Goal: Transaction & Acquisition: Purchase product/service

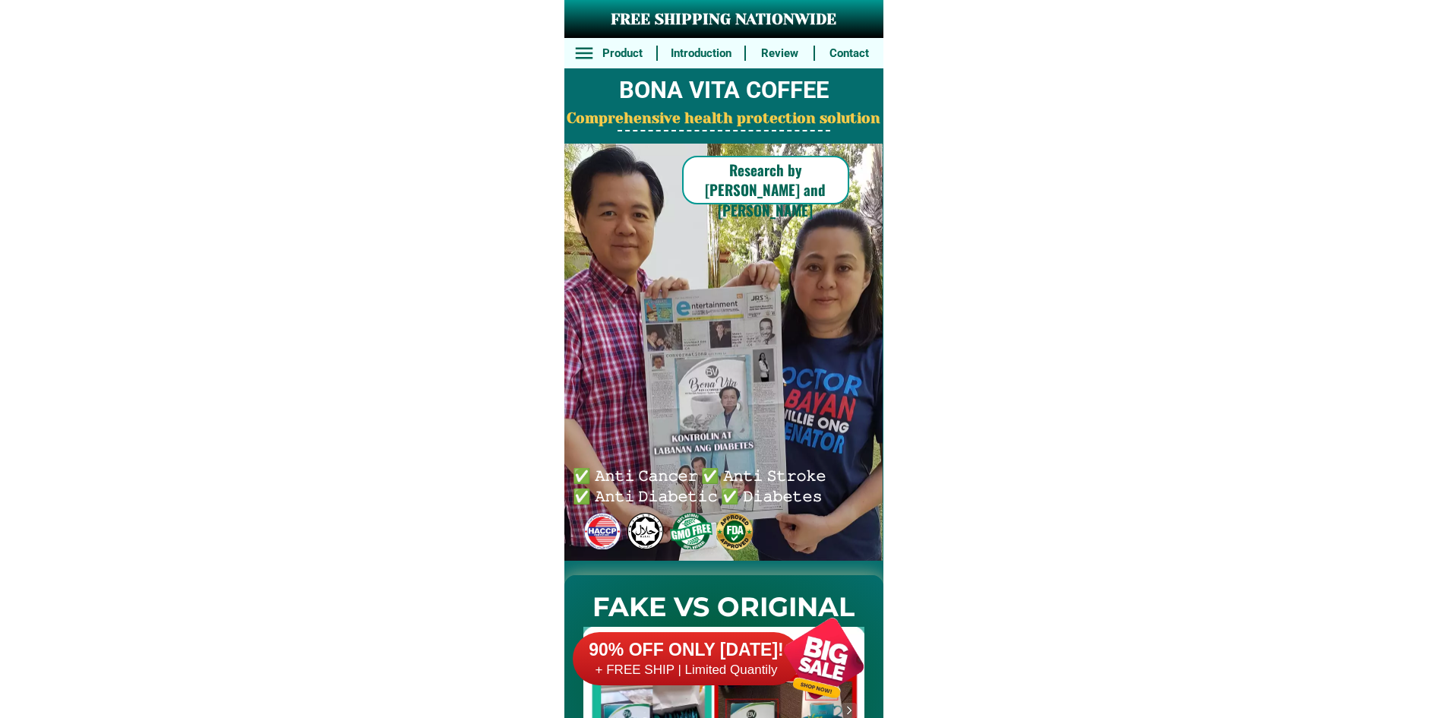
click at [820, 709] on div at bounding box center [823, 657] width 119 height 119
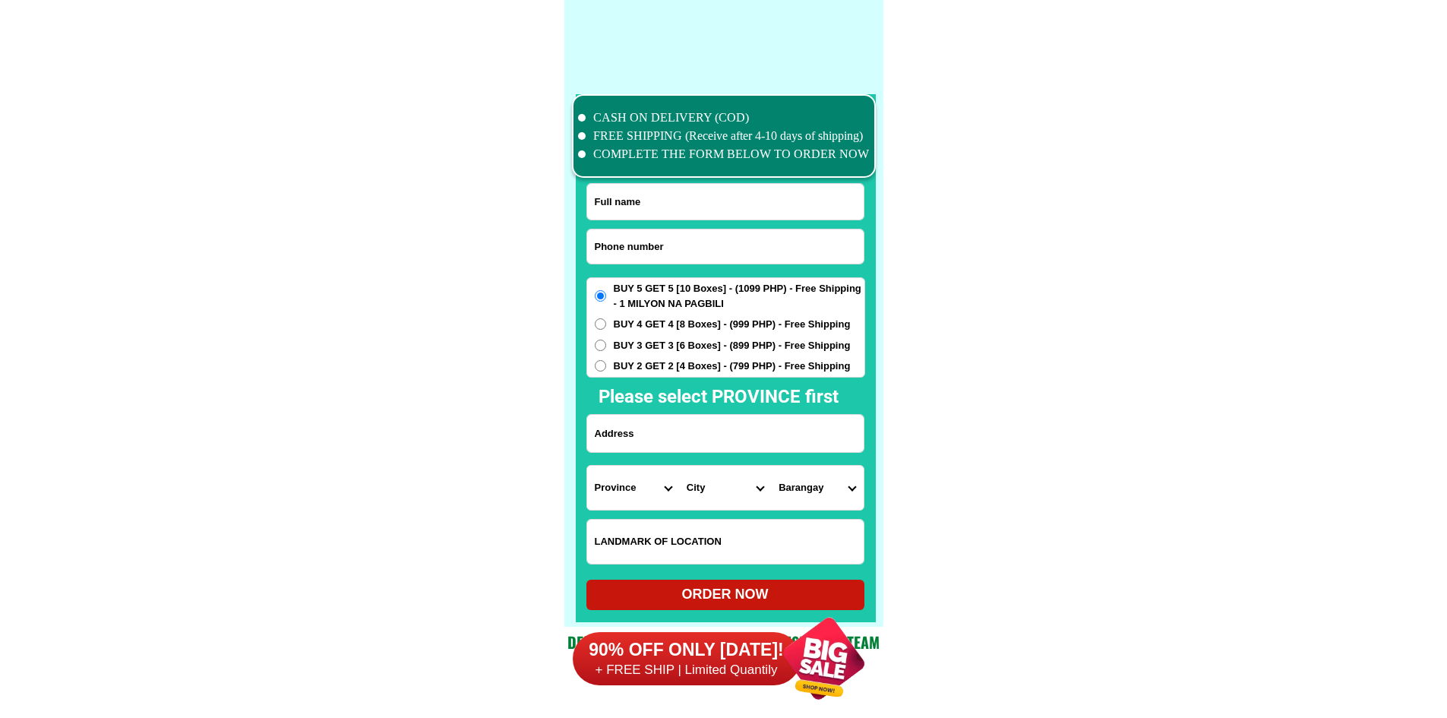
scroll to position [11806, 0]
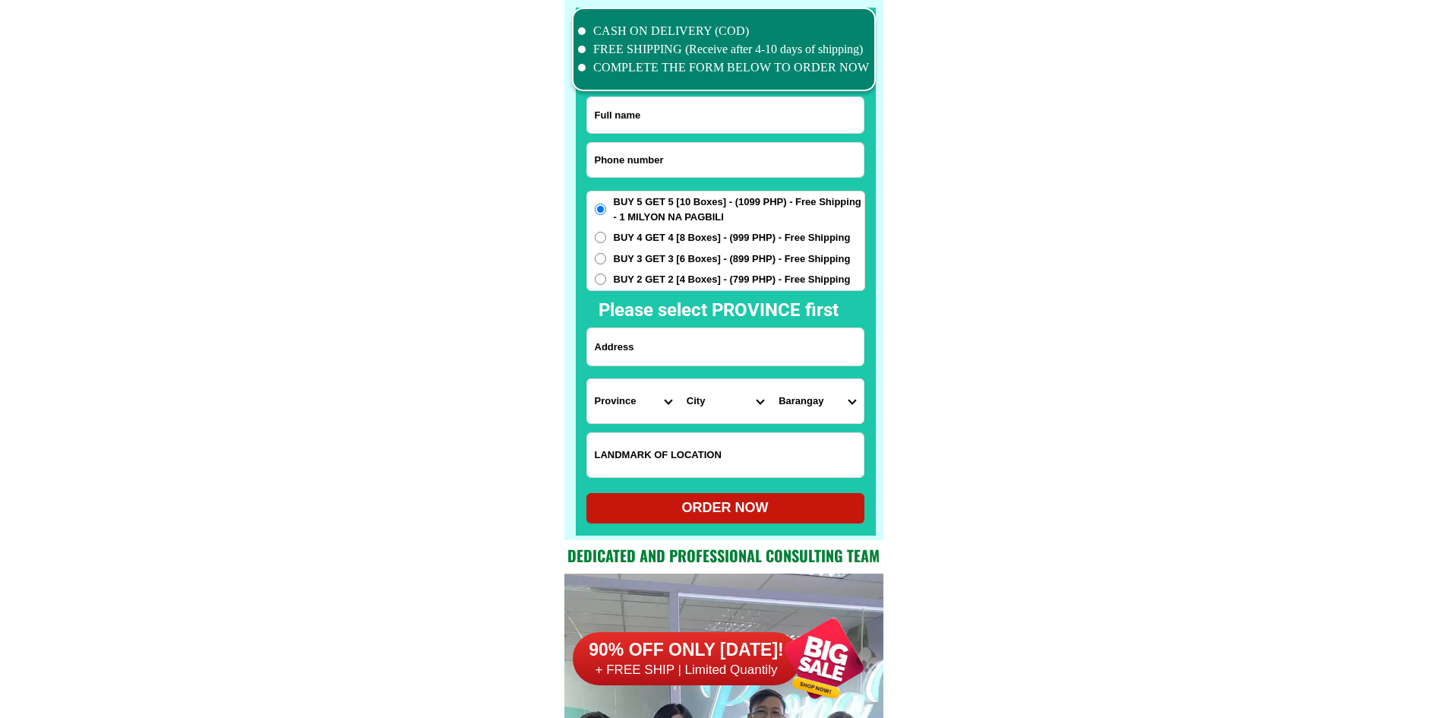
click at [649, 142] on div at bounding box center [725, 160] width 278 height 36
click at [653, 162] on input "Input phone_number" at bounding box center [725, 160] width 276 height 34
paste input "09943817543"
type input "09943817543"
drag, startPoint x: 668, startPoint y: 112, endPoint x: 595, endPoint y: 14, distance: 122.7
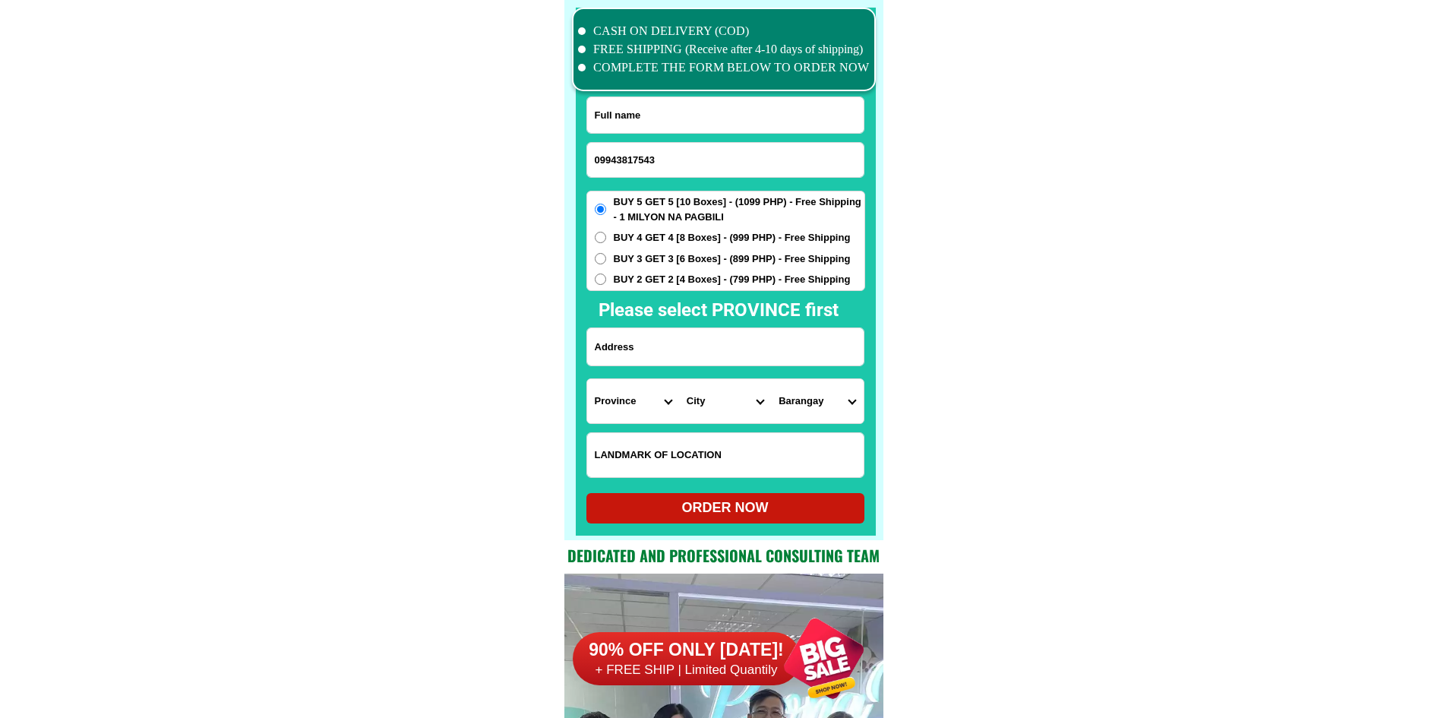
click at [668, 112] on input "Input full_name" at bounding box center [725, 115] width 276 height 36
paste input "Gulliermo Cortez"
type input "Gulliermo Cortez"
click at [741, 360] on input "Input address" at bounding box center [725, 346] width 276 height 37
paste input ".Malapit.Sa.Brgy.Hall.....AtSimbahan.Calomboyan.Pangasinan.San.Quintin..Pagasin…"
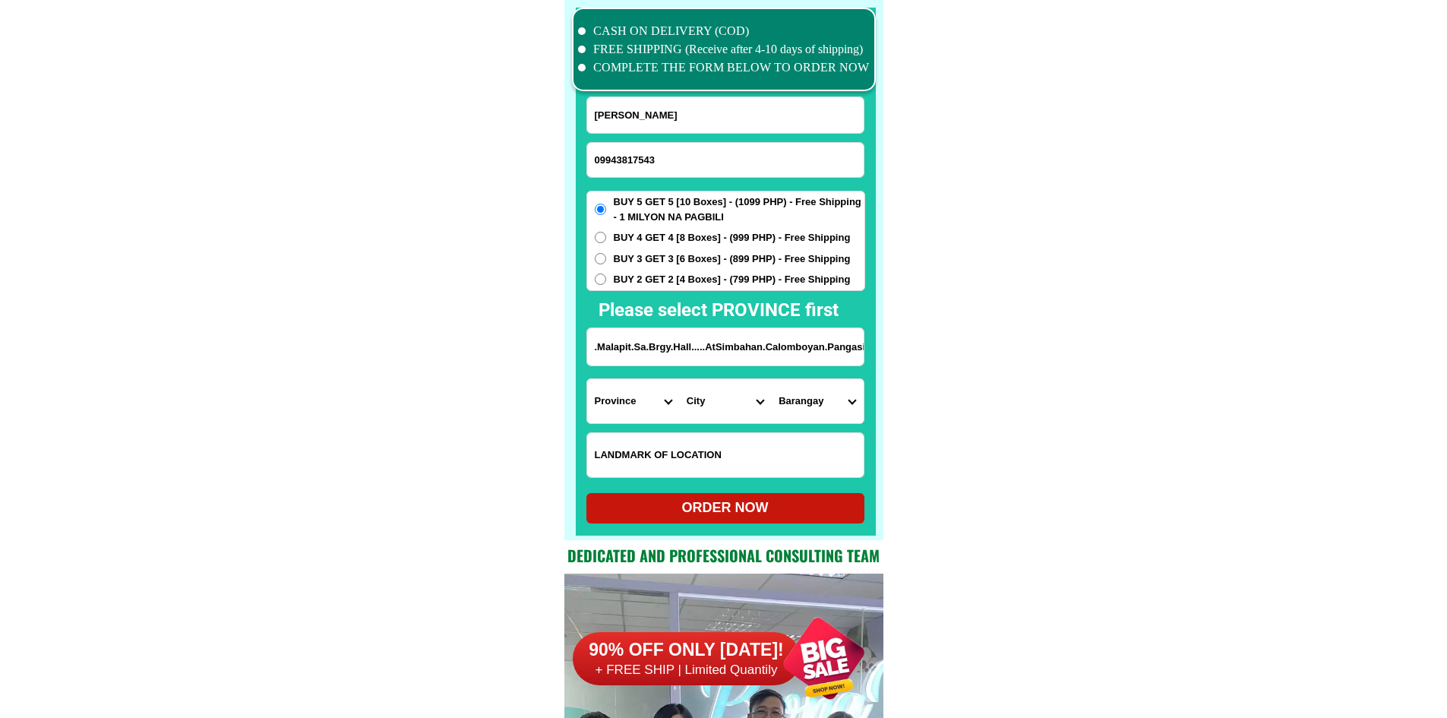
scroll to position [0, 133]
type input ".Malapit.Sa.Brgy.Hall.....AtSimbahan.Calomboyan.Pangasinan.San.Quintin..Pagasin…"
click at [615, 398] on select "Province [GEOGRAPHIC_DATA] [GEOGRAPHIC_DATA] [GEOGRAPHIC_DATA] [GEOGRAPHIC_DATA…" at bounding box center [633, 401] width 92 height 44
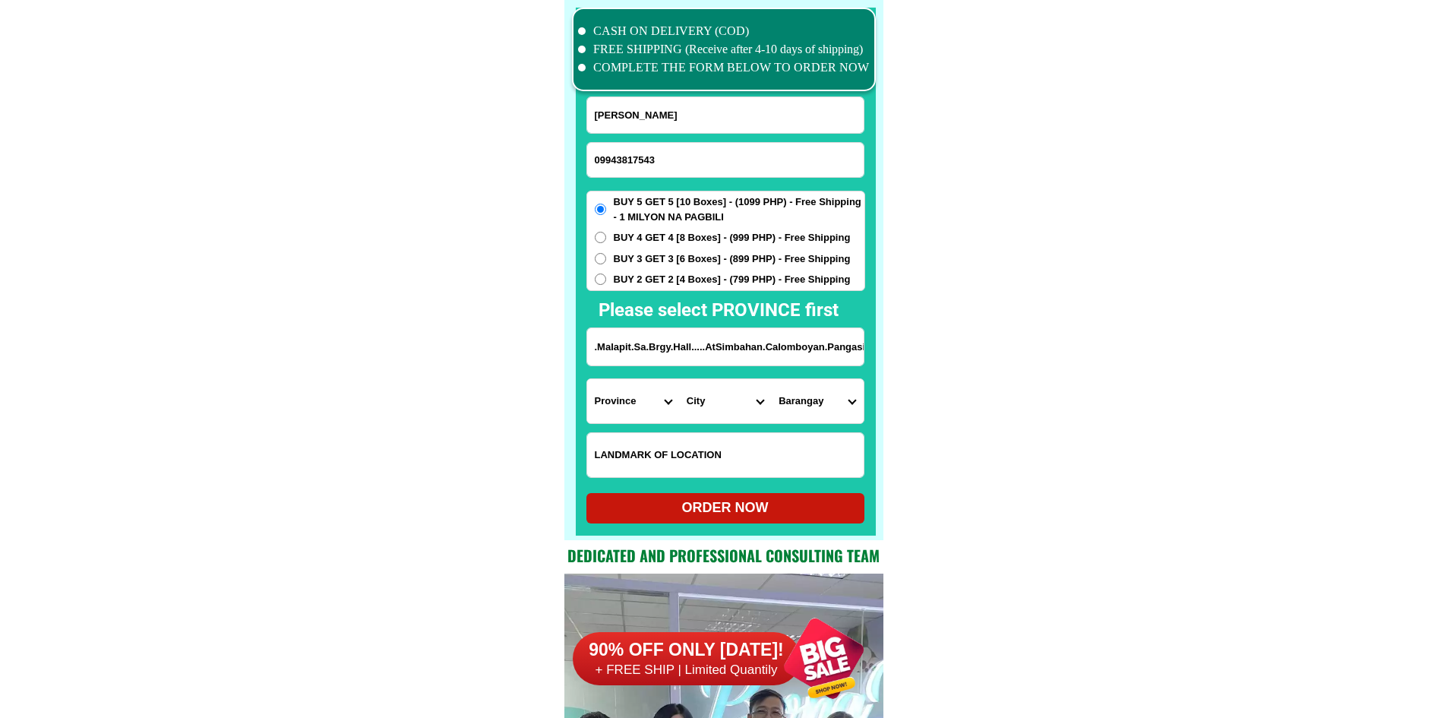
select select "63_247"
click at [692, 404] on select "City Agno Aguilar Alaminos-city Asingan Balungao Bani Basista Bautista Bayamban…" at bounding box center [725, 401] width 92 height 44
click at [703, 402] on select "City Agno Aguilar Alaminos-city Asingan Balungao Bani Basista Bautista Bayamban…" at bounding box center [725, 401] width 92 height 44
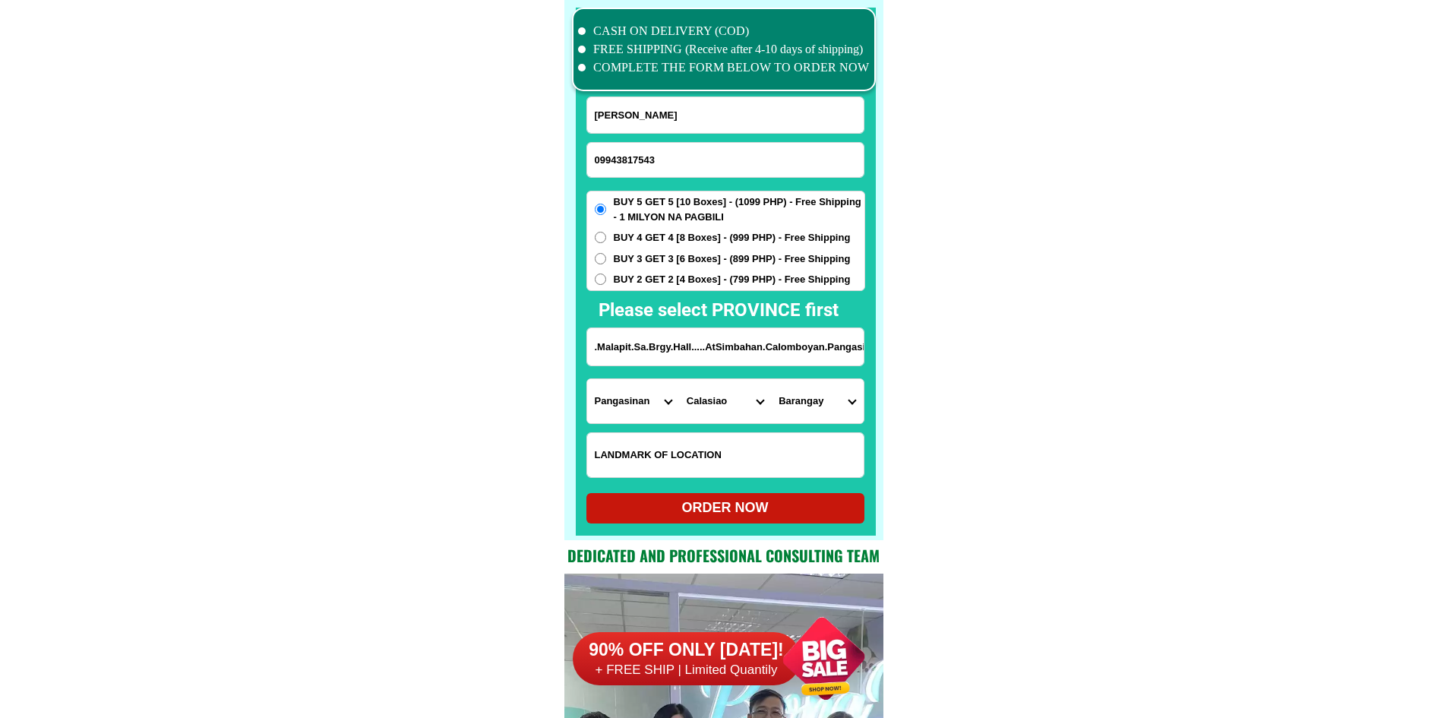
click at [703, 402] on select "City Agno Aguilar Alaminos-city Asingan Balungao Bani Basista Bautista Bayamban…" at bounding box center [725, 401] width 92 height 44
drag, startPoint x: 803, startPoint y: 349, endPoint x: 982, endPoint y: 359, distance: 179.5
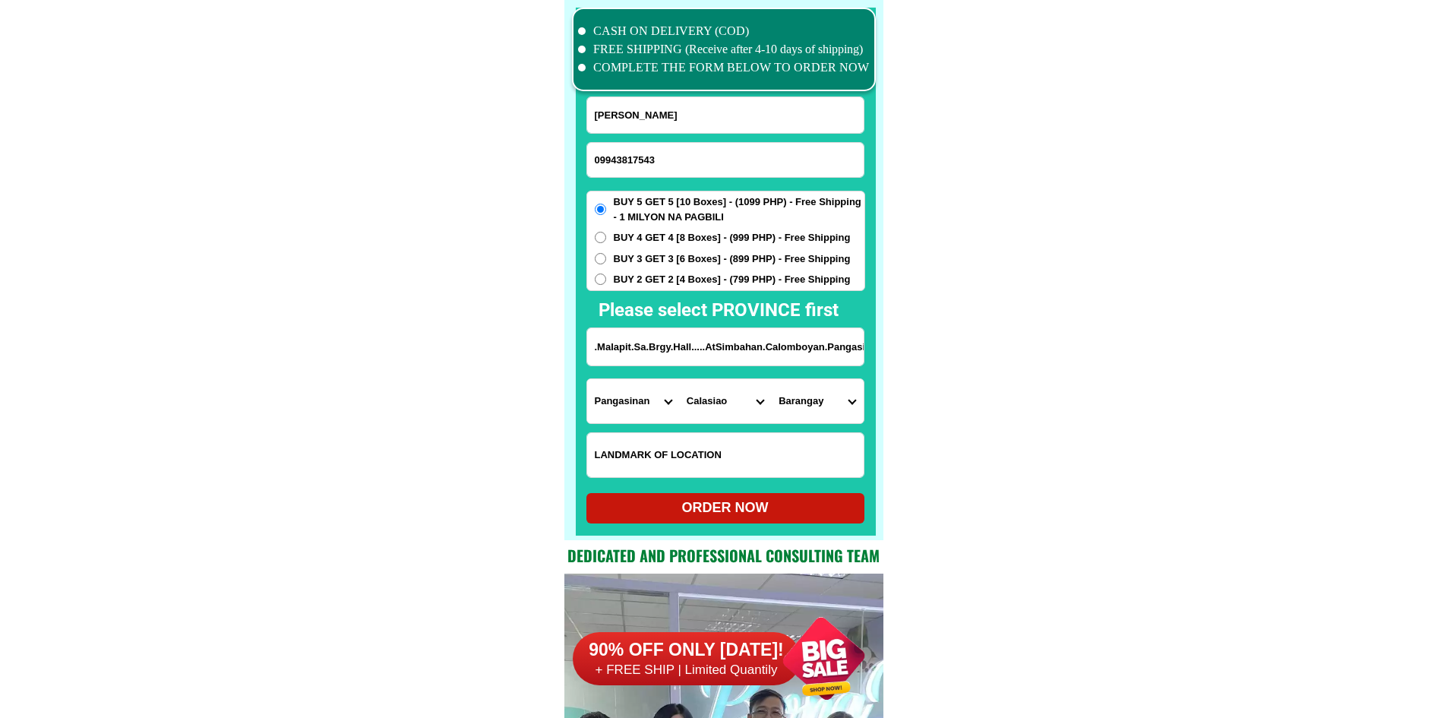
click at [723, 400] on select "City Agno Aguilar Alaminos-city Asingan Balungao Bani Basista Bautista Bayamban…" at bounding box center [725, 401] width 92 height 44
drag, startPoint x: 739, startPoint y: 346, endPoint x: 912, endPoint y: 349, distance: 173.2
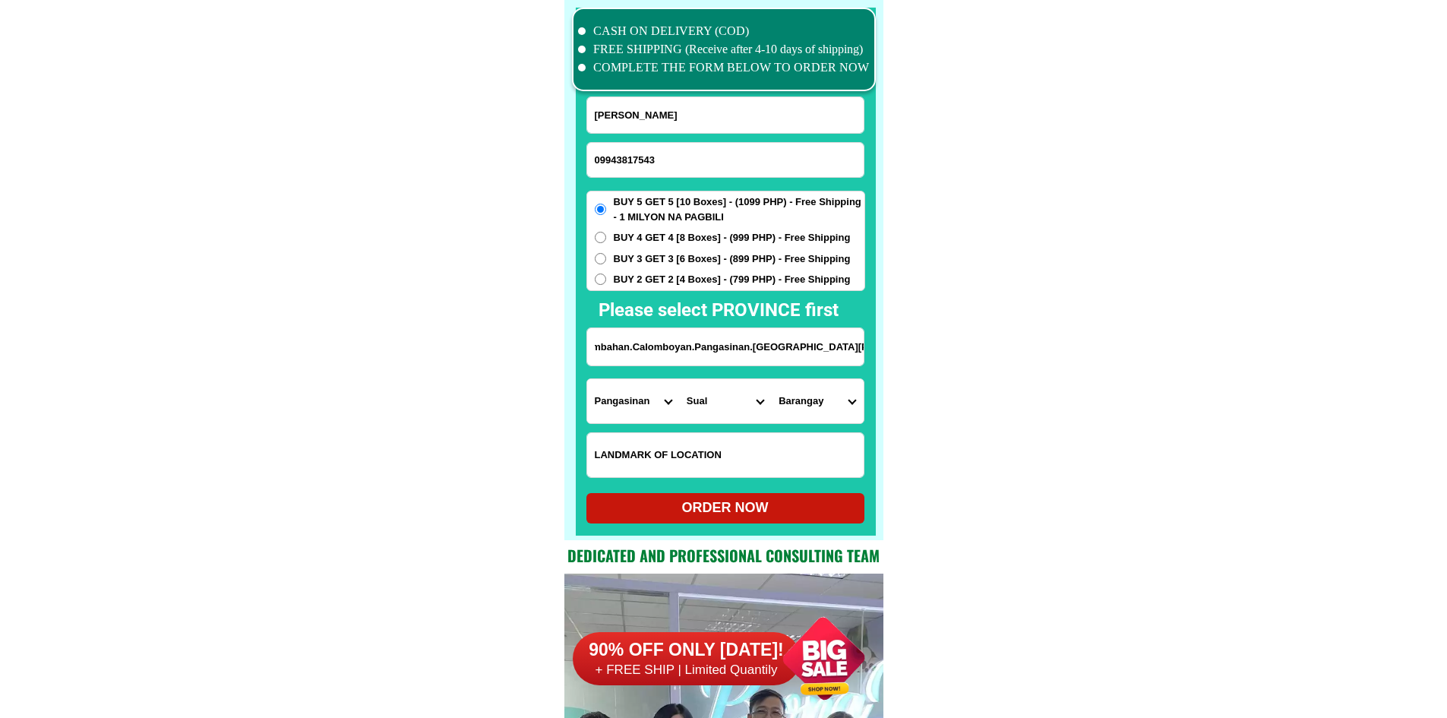
click at [785, 357] on input ".Malapit.Sa.Brgy.Hall.....AtSimbahan.Calomboyan.Pangasinan.San.Quintin..Pagasin…" at bounding box center [725, 346] width 276 height 37
click at [734, 394] on select "City Agno Aguilar Alaminos-city Asingan Balungao Bani Basista Bautista Bayamban…" at bounding box center [725, 401] width 92 height 44
click at [728, 399] on select "City Agno Aguilar Alaminos-city Asingan Balungao Bani Basista Bautista Bayamban…" at bounding box center [725, 401] width 92 height 44
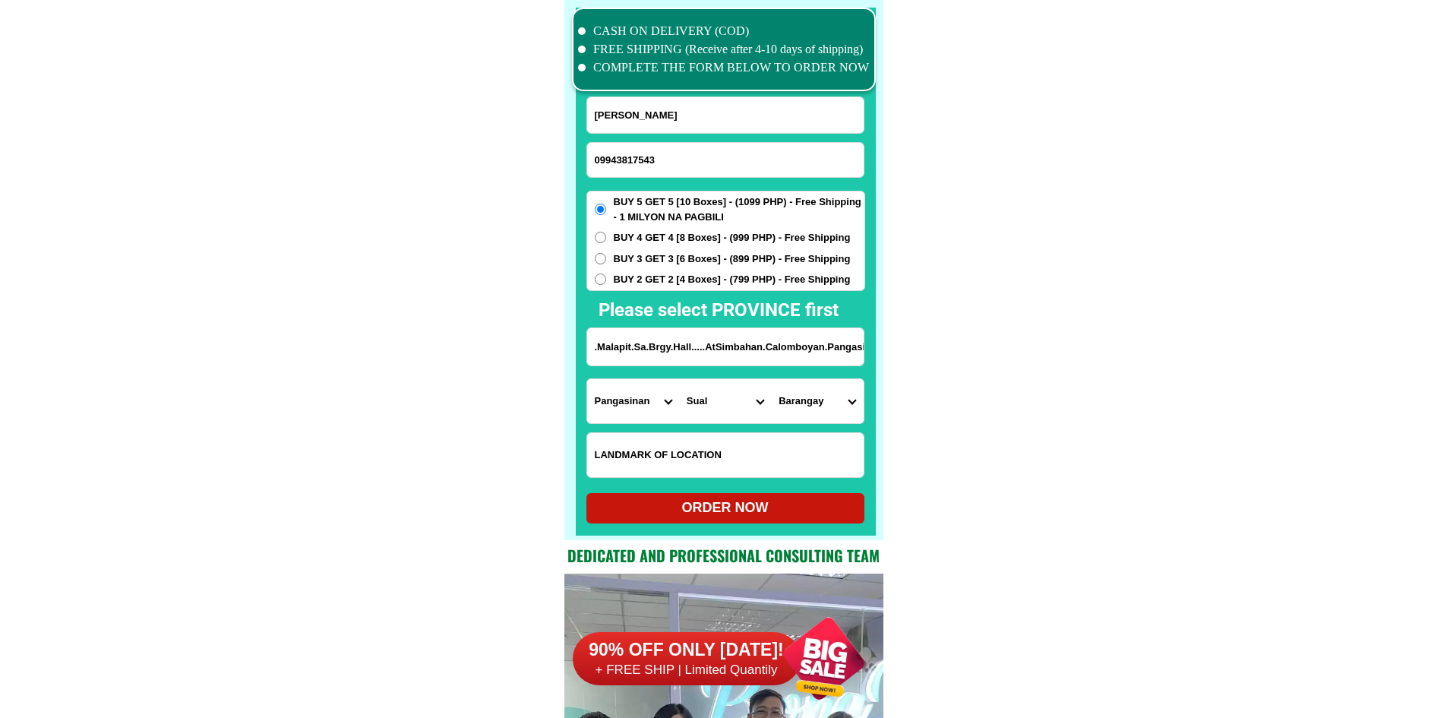
select select "63_2474461"
click at [679, 379] on select "City Agno Aguilar Alaminos-city Asingan Balungao Bani Basista Bautista Bayamban…" at bounding box center [725, 401] width 92 height 44
drag, startPoint x: 819, startPoint y: 346, endPoint x: 838, endPoint y: 347, distance: 18.2
click at [838, 347] on input ".Malapit.Sa.Brgy.Hall.....AtSimbahan.Calomboyan.Pangasinan.San.Quintin..Pagasin…" at bounding box center [725, 346] width 276 height 37
click at [842, 348] on input ".Malapit.Sa.Brgy.Hall.....AtSimbahan.Calomboyan.Pangasinan.San.Quintin..Pagasin…" at bounding box center [725, 346] width 276 height 37
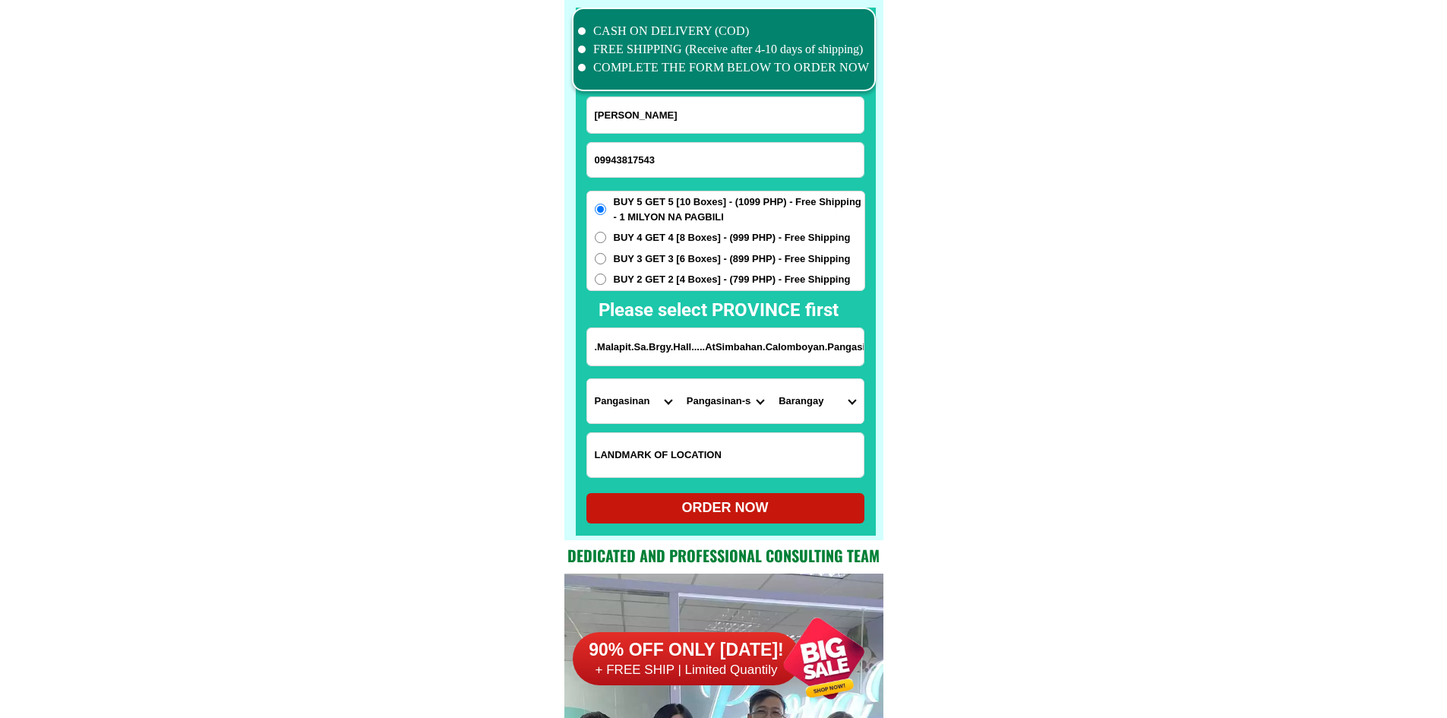
scroll to position [0, 133]
drag, startPoint x: 841, startPoint y: 355, endPoint x: 928, endPoint y: 355, distance: 86.6
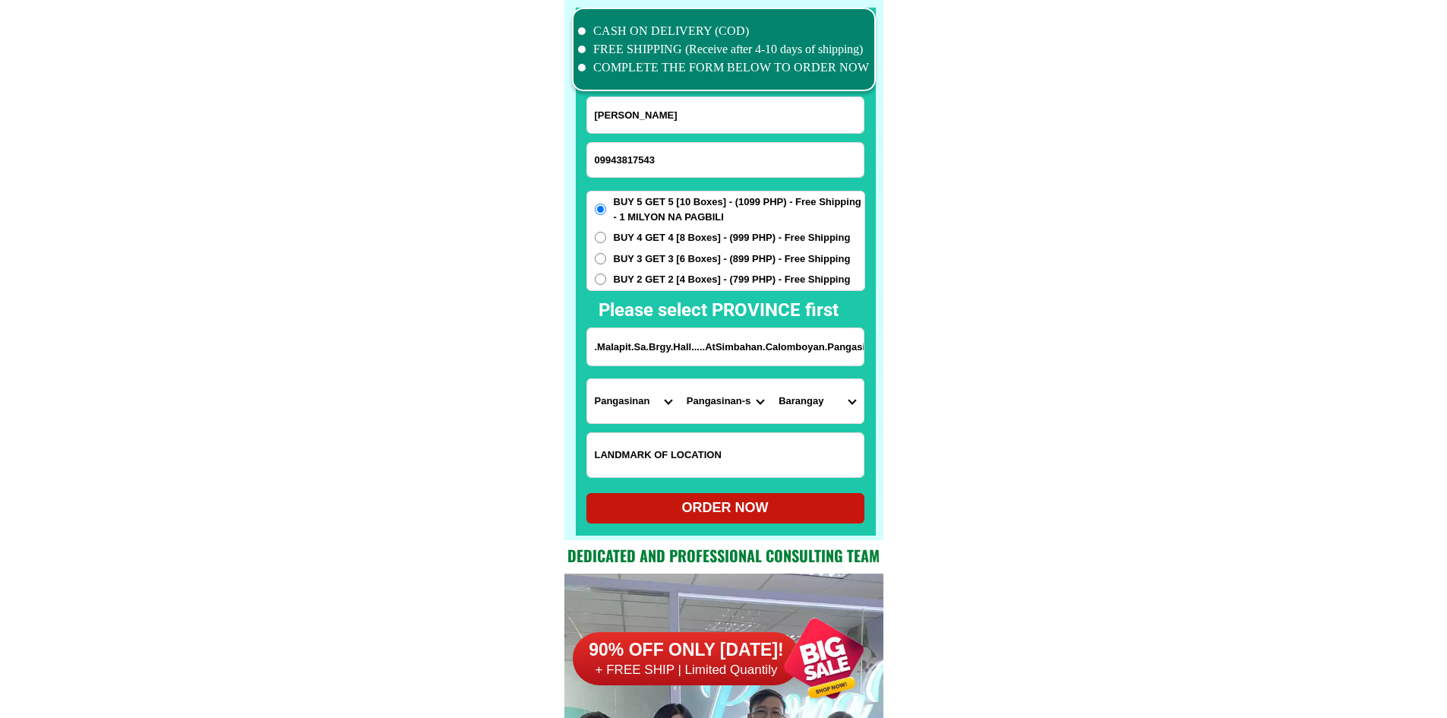
click at [825, 409] on select "Barangay Alac Baligayan Bantog Bolintaguen Cabalaoangan Cabangaran Calomboyan C…" at bounding box center [817, 401] width 92 height 44
select select "63_24744613301"
click at [765, 520] on div "ORDER NOW" at bounding box center [725, 508] width 278 height 30
radio input "true"
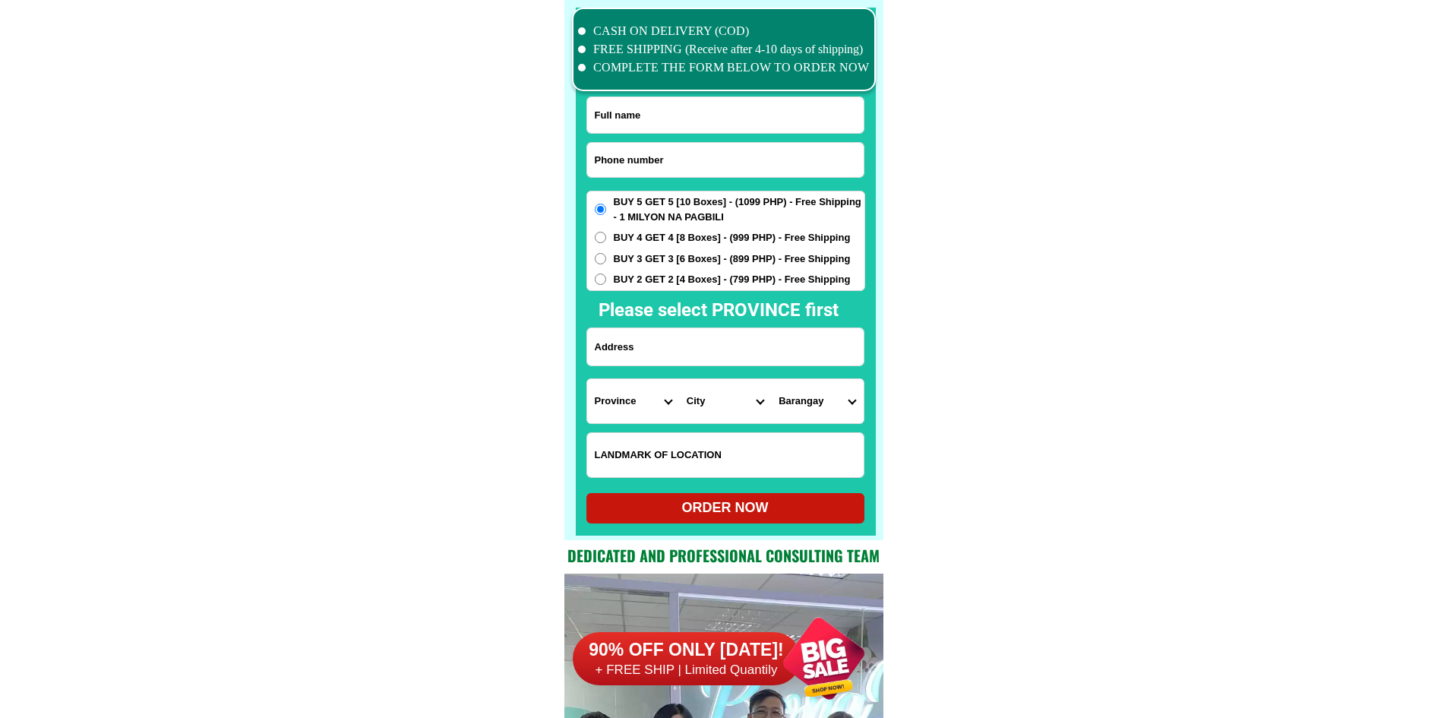
scroll to position [11806, 0]
drag, startPoint x: 685, startPoint y: 148, endPoint x: 668, endPoint y: 148, distance: 16.7
click at [684, 148] on input "Input phone_number" at bounding box center [725, 160] width 276 height 34
paste input "09283450364"
type input "09283450364"
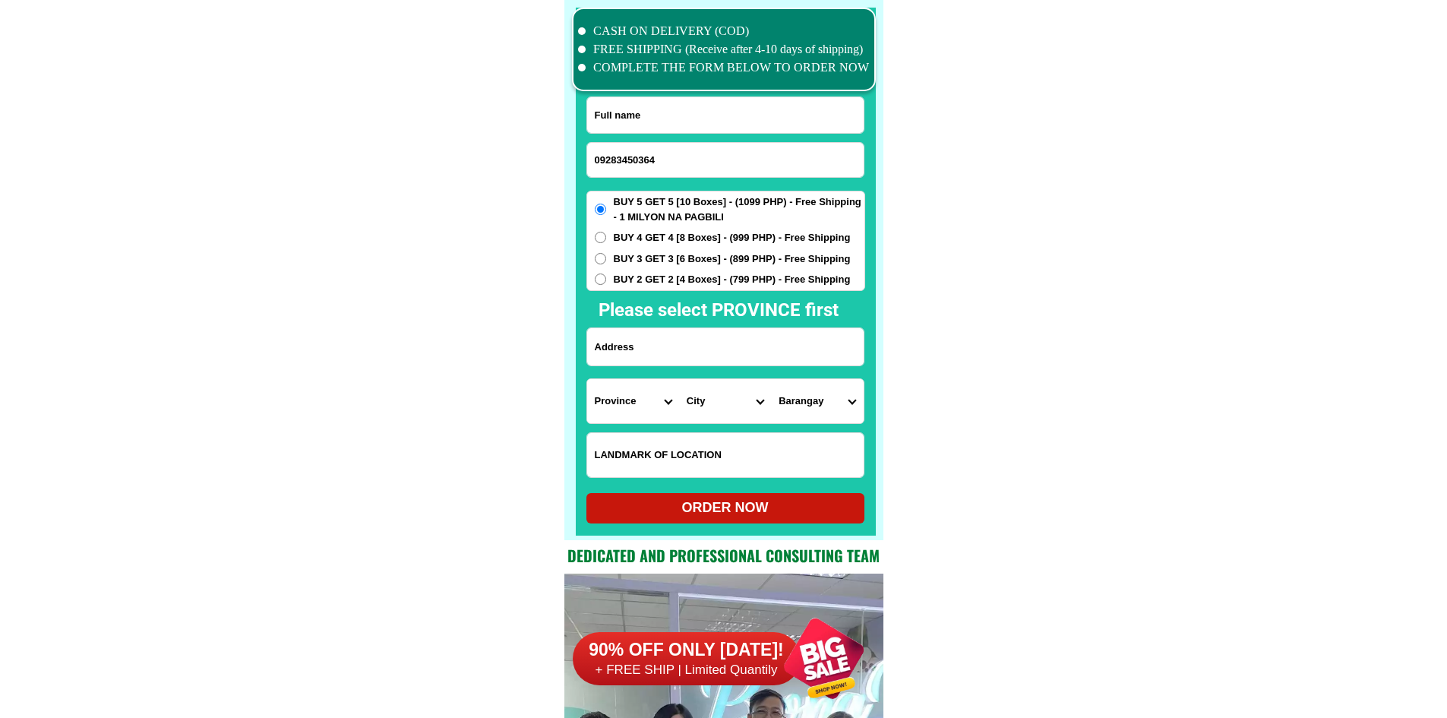
click at [651, 115] on input "Input full_name" at bounding box center [725, 115] width 276 height 36
paste input "Aparicion Clapis"
type input "Aparicion Clapis"
click at [692, 343] on input "Input address" at bounding box center [725, 346] width 276 height 37
paste input "Aparicion clapis hauos 7 gold steet chepico sub brgy 2 tibag [GEOGRAPHIC_DATA]"
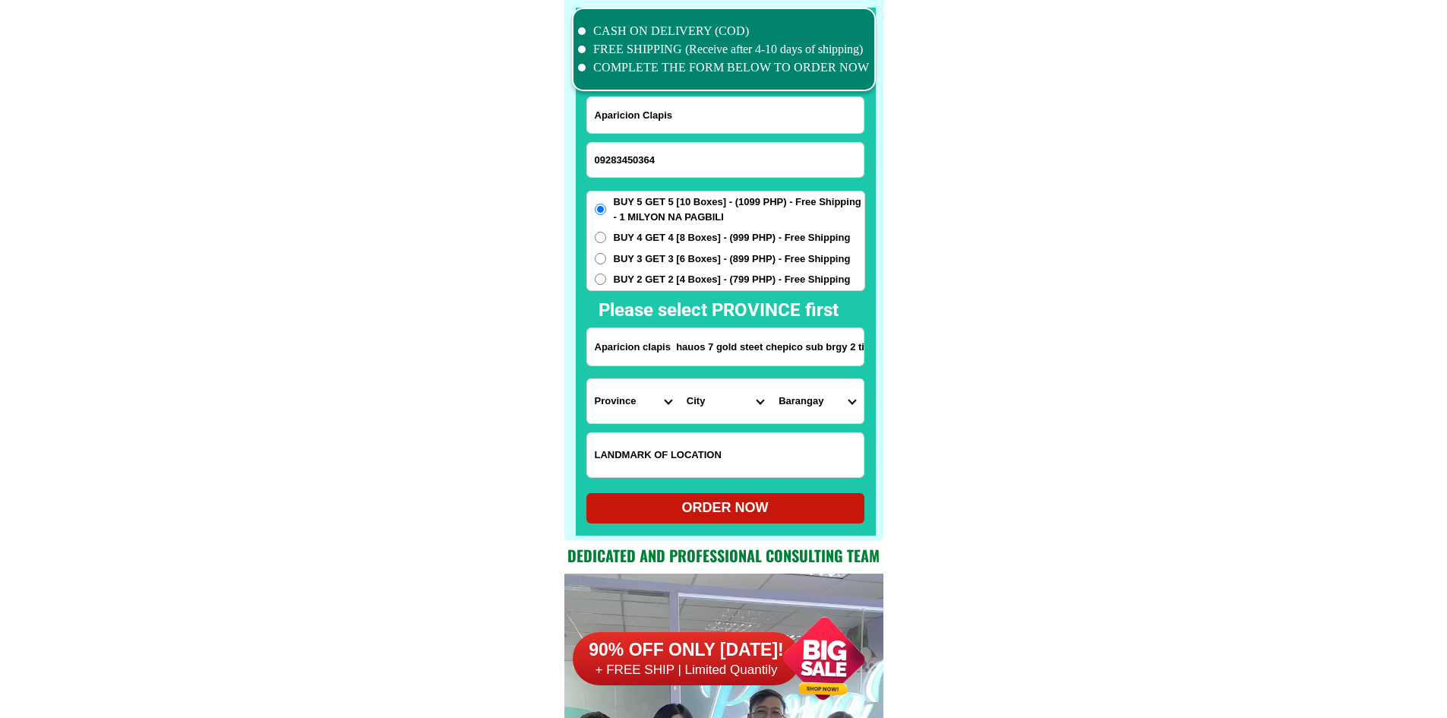
scroll to position [0, 80]
click at [813, 347] on input "Aparicion clapis hauos 7 gold steet chepico sub brgy 2 tibag [GEOGRAPHIC_DATA]" at bounding box center [725, 346] width 276 height 37
drag, startPoint x: 808, startPoint y: 345, endPoint x: 976, endPoint y: 364, distance: 168.9
drag, startPoint x: 803, startPoint y: 344, endPoint x: 926, endPoint y: 353, distance: 123.4
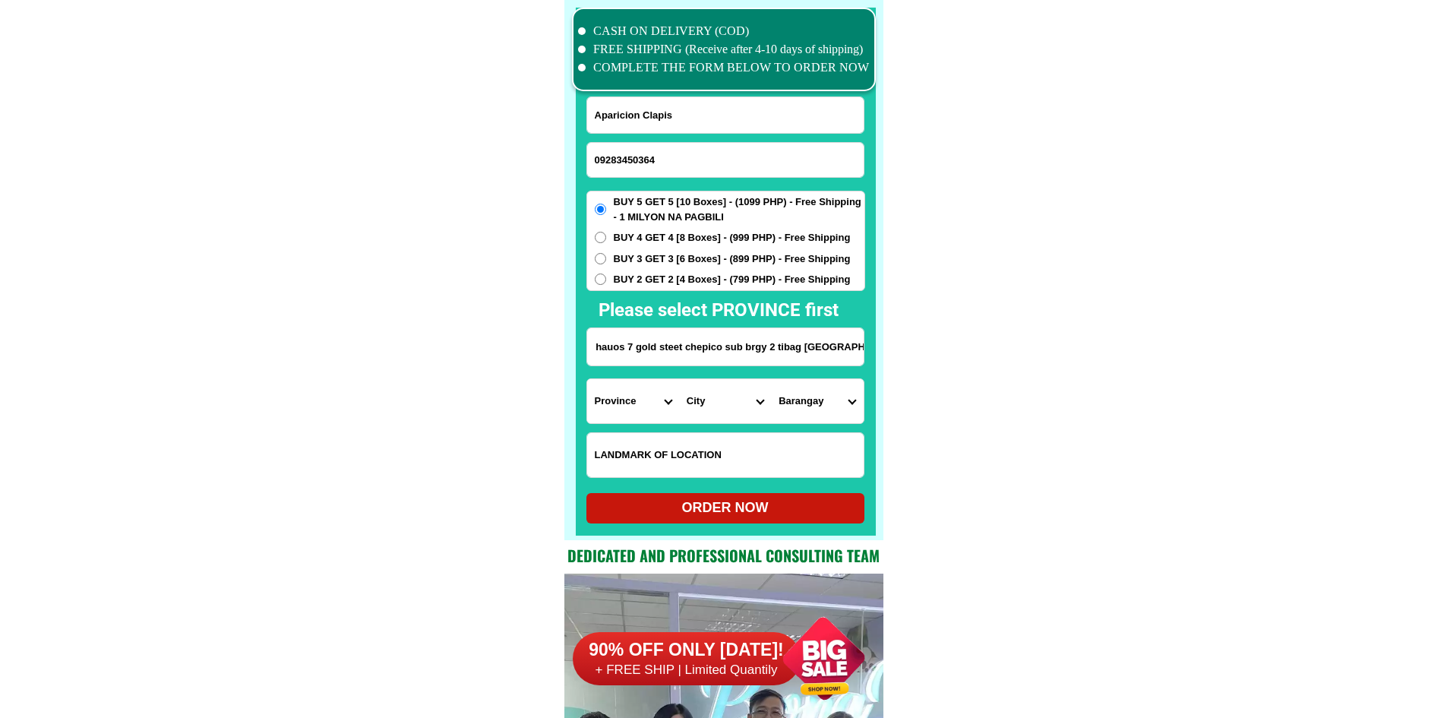
type input "Aparicion clapis hauos 7 gold steet chepico sub brgy 2 tibag [GEOGRAPHIC_DATA]"
click at [623, 390] on select "Province [GEOGRAPHIC_DATA] [GEOGRAPHIC_DATA] [GEOGRAPHIC_DATA] [GEOGRAPHIC_DATA…" at bounding box center [633, 401] width 92 height 44
select select "63_904"
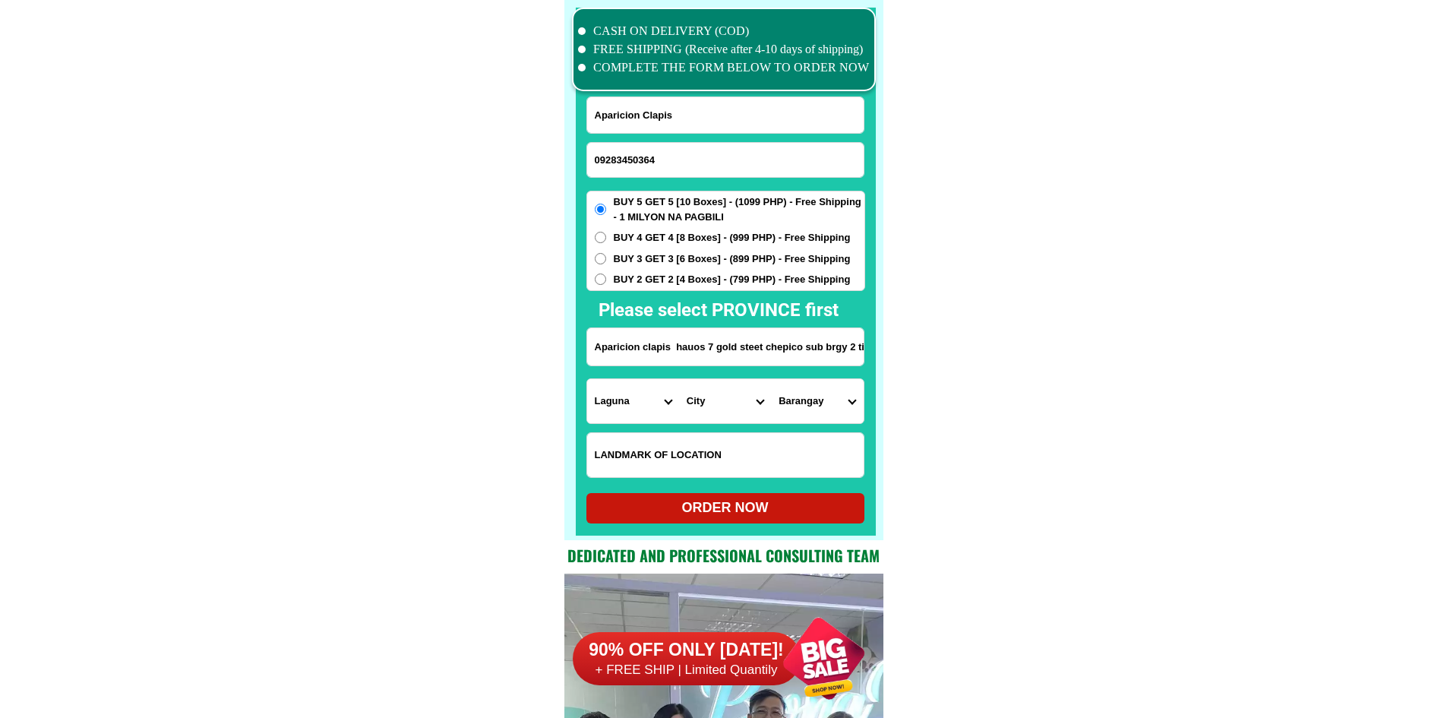
click at [587, 379] on select "Province [GEOGRAPHIC_DATA] [GEOGRAPHIC_DATA] [GEOGRAPHIC_DATA] [GEOGRAPHIC_DATA…" at bounding box center [633, 401] width 92 height 44
click at [700, 403] on select "City [GEOGRAPHIC_DATA] [GEOGRAPHIC_DATA]-city [GEOGRAPHIC_DATA] [GEOGRAPHIC_DAT…" at bounding box center [725, 401] width 92 height 44
select select "63_9049493"
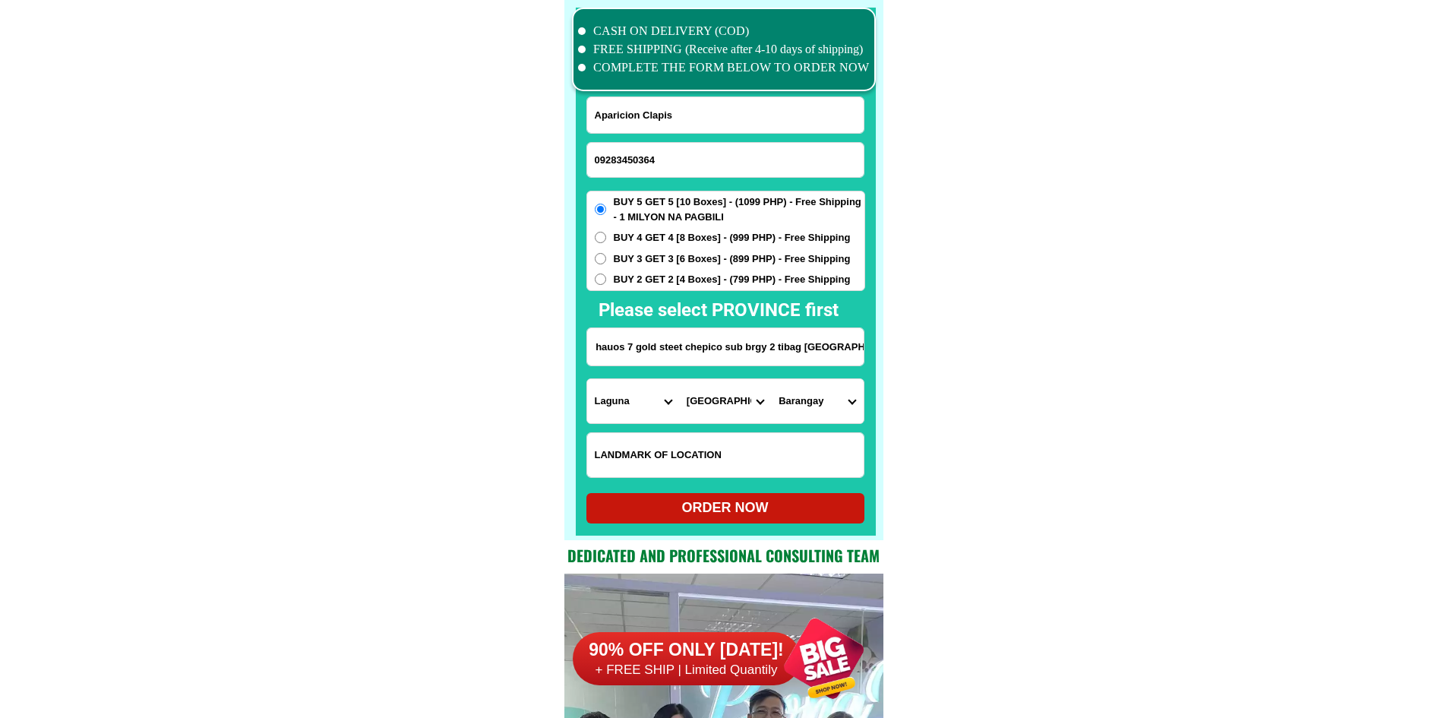
drag, startPoint x: 775, startPoint y: 352, endPoint x: 966, endPoint y: 376, distance: 192.2
click at [838, 407] on select "Barangay Bagong kalsada Banadero Banlic Barandal Barangay 1 (pob.) Barangay 2 (…" at bounding box center [817, 401] width 92 height 44
select select "63_90494938477"
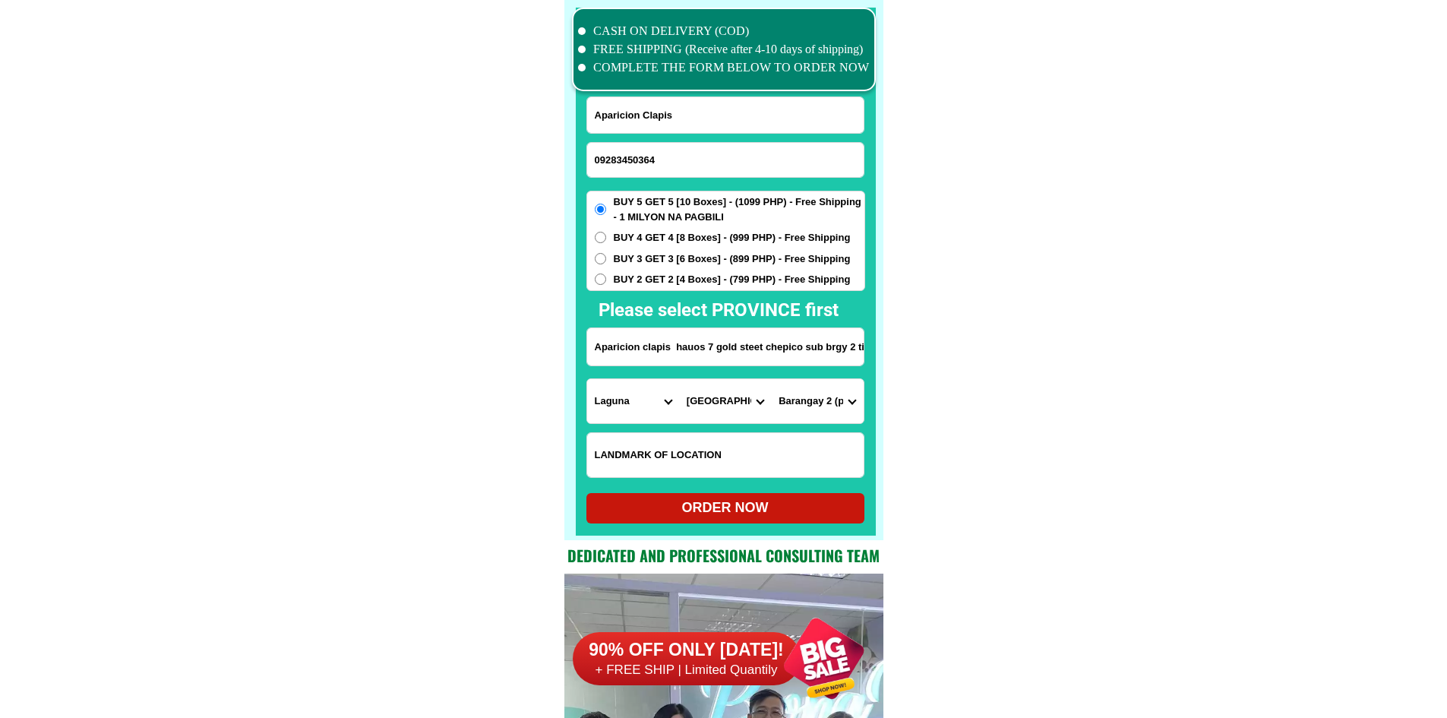
click at [771, 379] on select "Barangay Bagong kalsada Banadero Banlic Barandal Barangay 1 (pob.) Barangay 2 (…" at bounding box center [817, 401] width 92 height 44
click at [759, 523] on div at bounding box center [726, 272] width 300 height 528
click at [756, 507] on div "ORDER NOW" at bounding box center [725, 507] width 278 height 21
radio input "true"
